Goal: Information Seeking & Learning: Learn about a topic

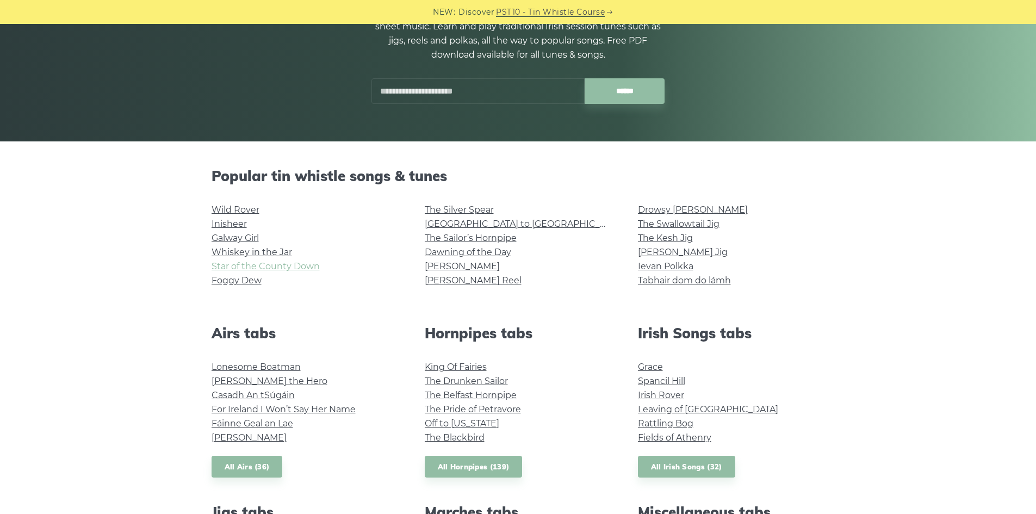
scroll to position [163, 0]
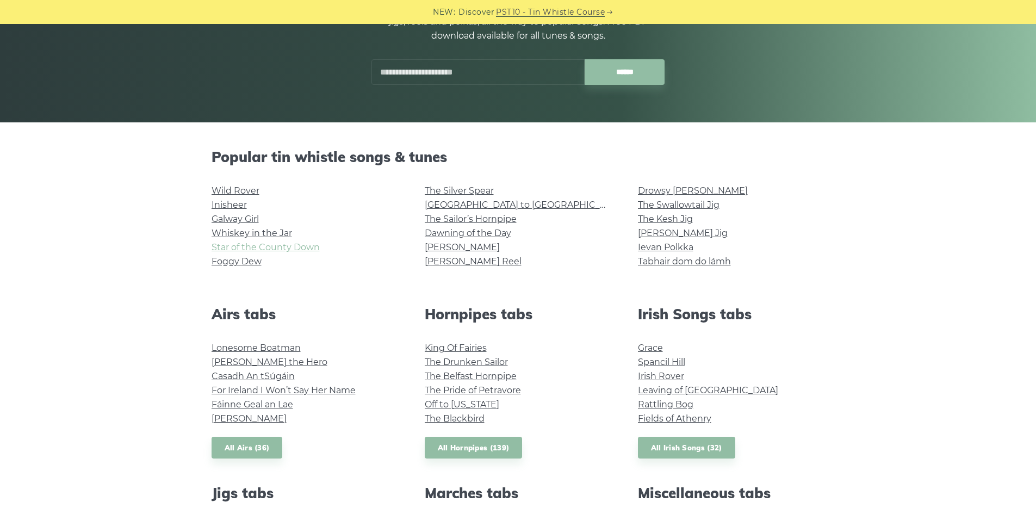
click at [269, 250] on link "Star of the County Down" at bounding box center [266, 247] width 108 height 10
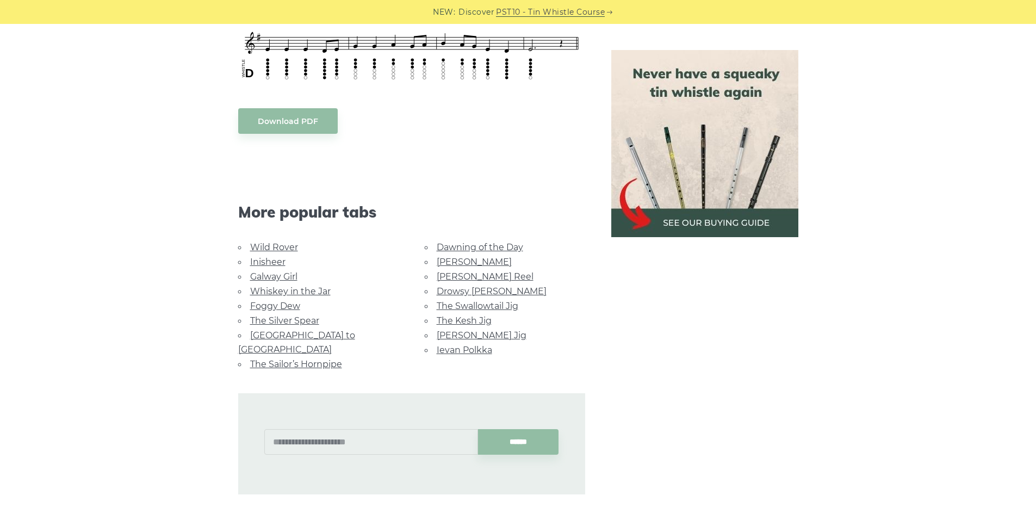
scroll to position [544, 0]
click at [283, 329] on link "[GEOGRAPHIC_DATA] to [GEOGRAPHIC_DATA]" at bounding box center [296, 341] width 117 height 24
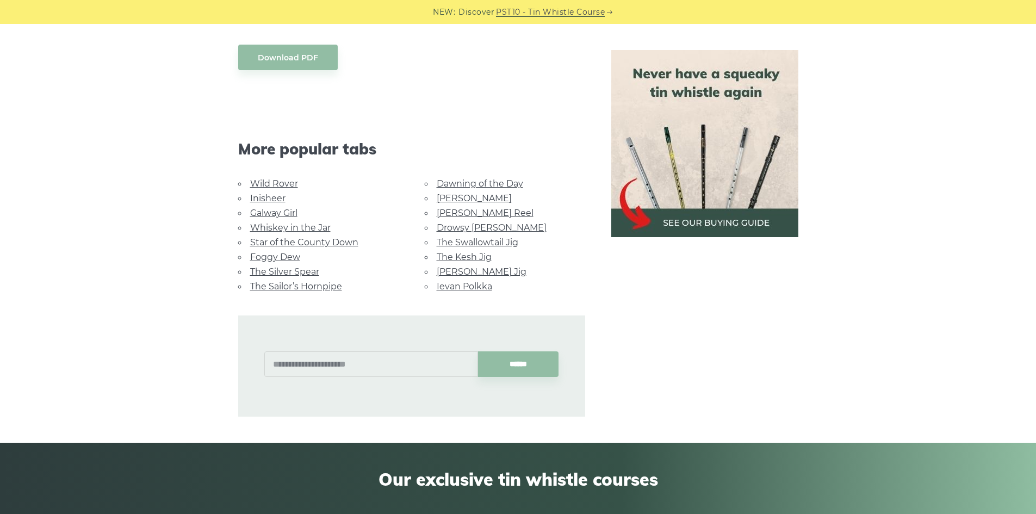
scroll to position [544, 0]
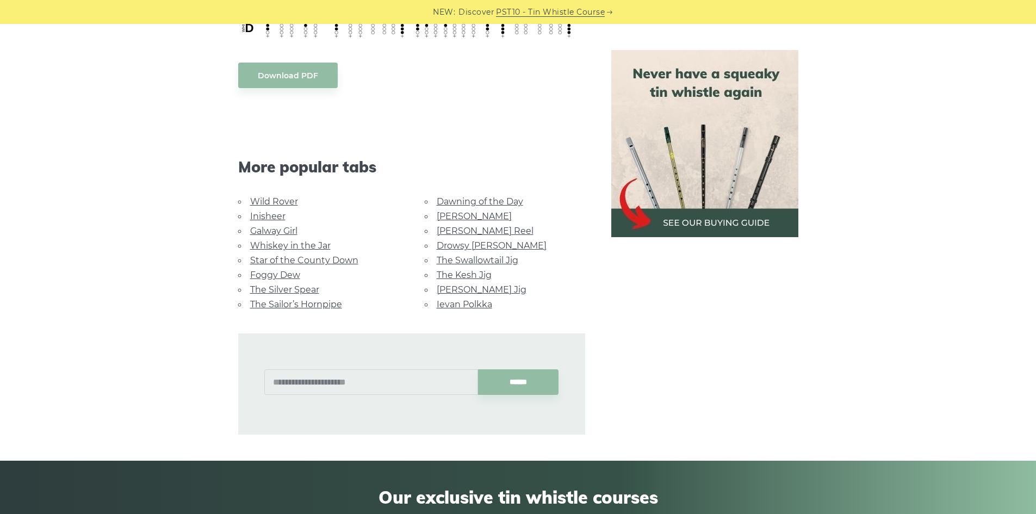
click at [458, 299] on link "Ievan Polkka" at bounding box center [464, 304] width 55 height 10
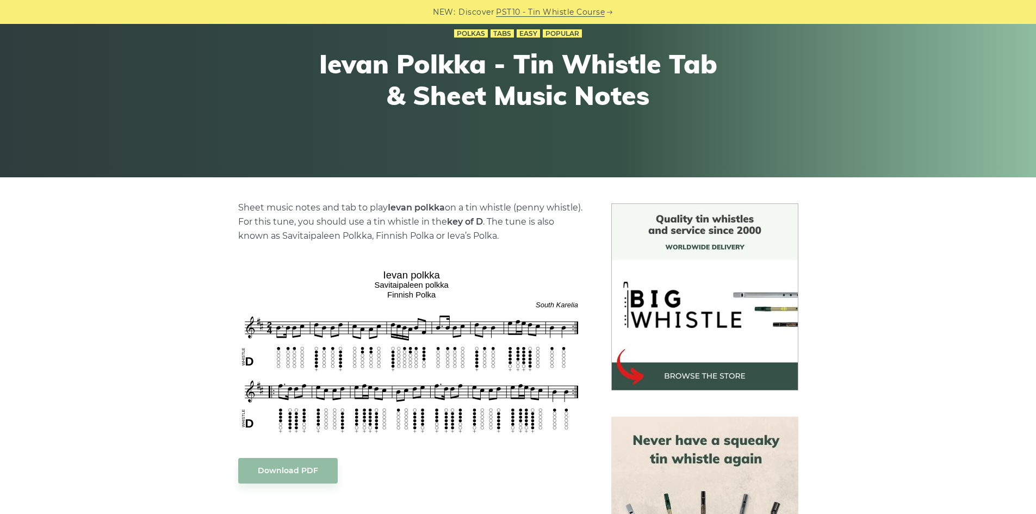
scroll to position [109, 0]
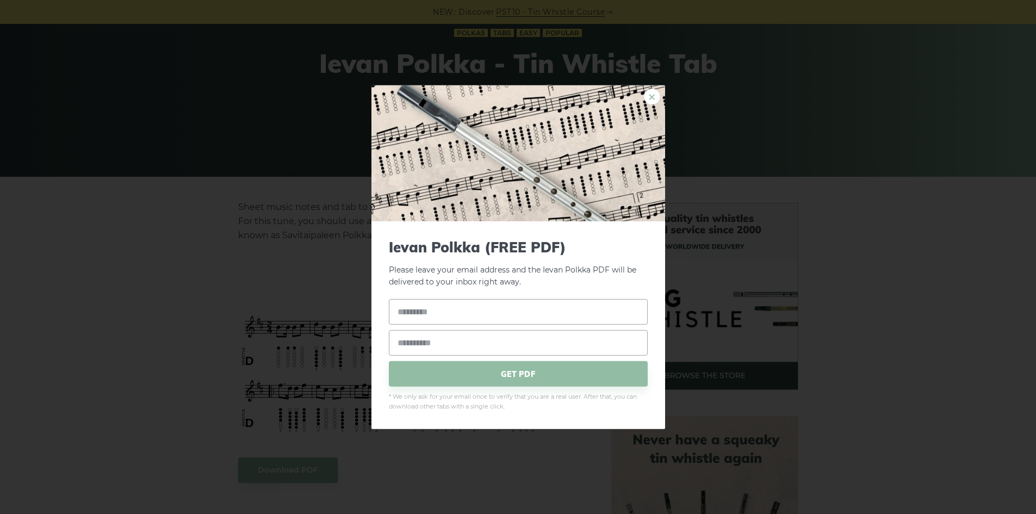
click at [647, 97] on link "×" at bounding box center [652, 96] width 16 height 16
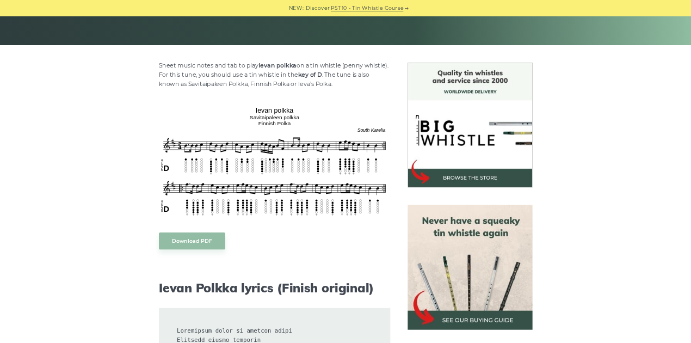
scroll to position [272, 0]
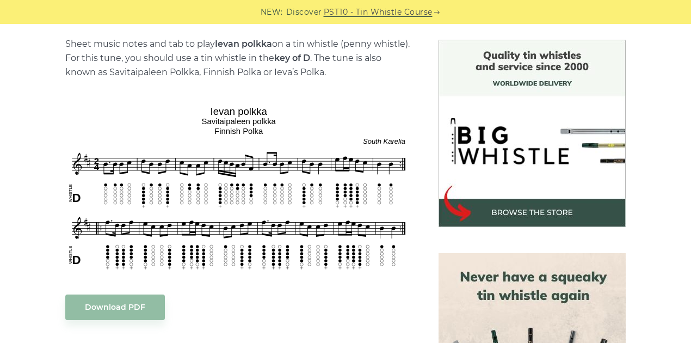
click at [481, 184] on img at bounding box center [531, 133] width 187 height 187
